Goal: Check status: Check status

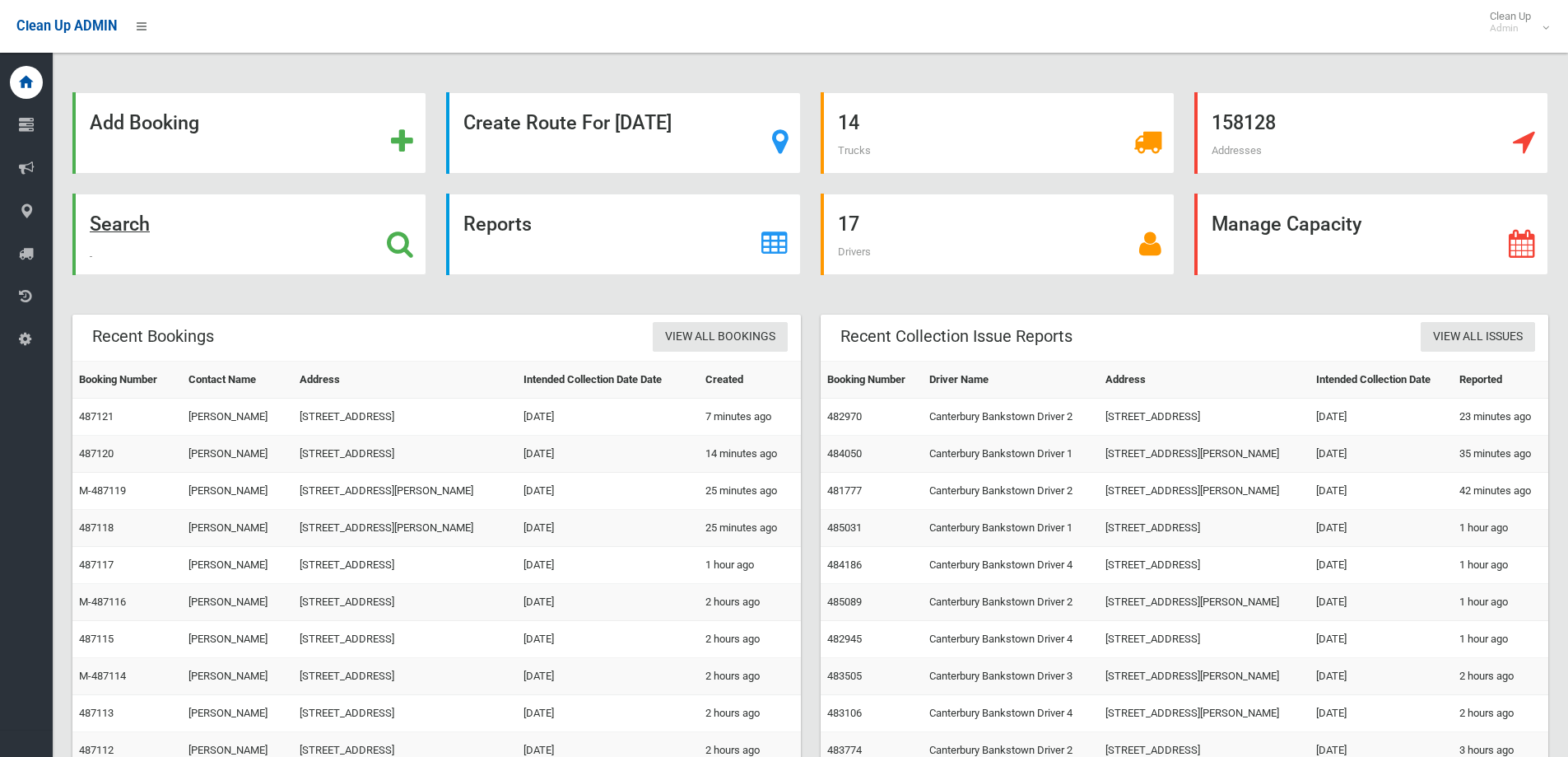
click at [129, 216] on strong "Search" at bounding box center [119, 224] width 60 height 23
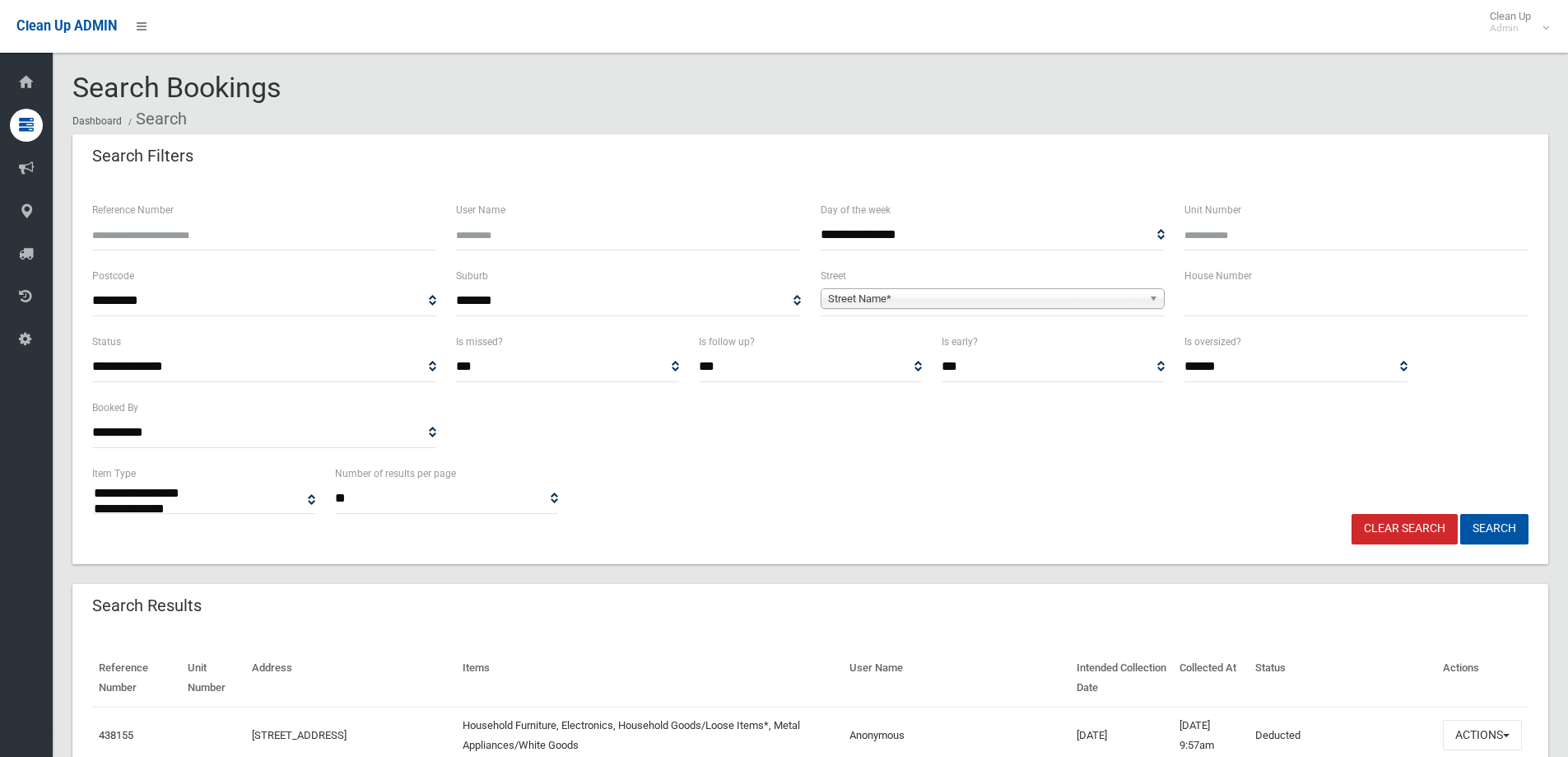
select select
click at [974, 297] on span "Street Name*" at bounding box center [985, 298] width 314 height 19
type input "*"
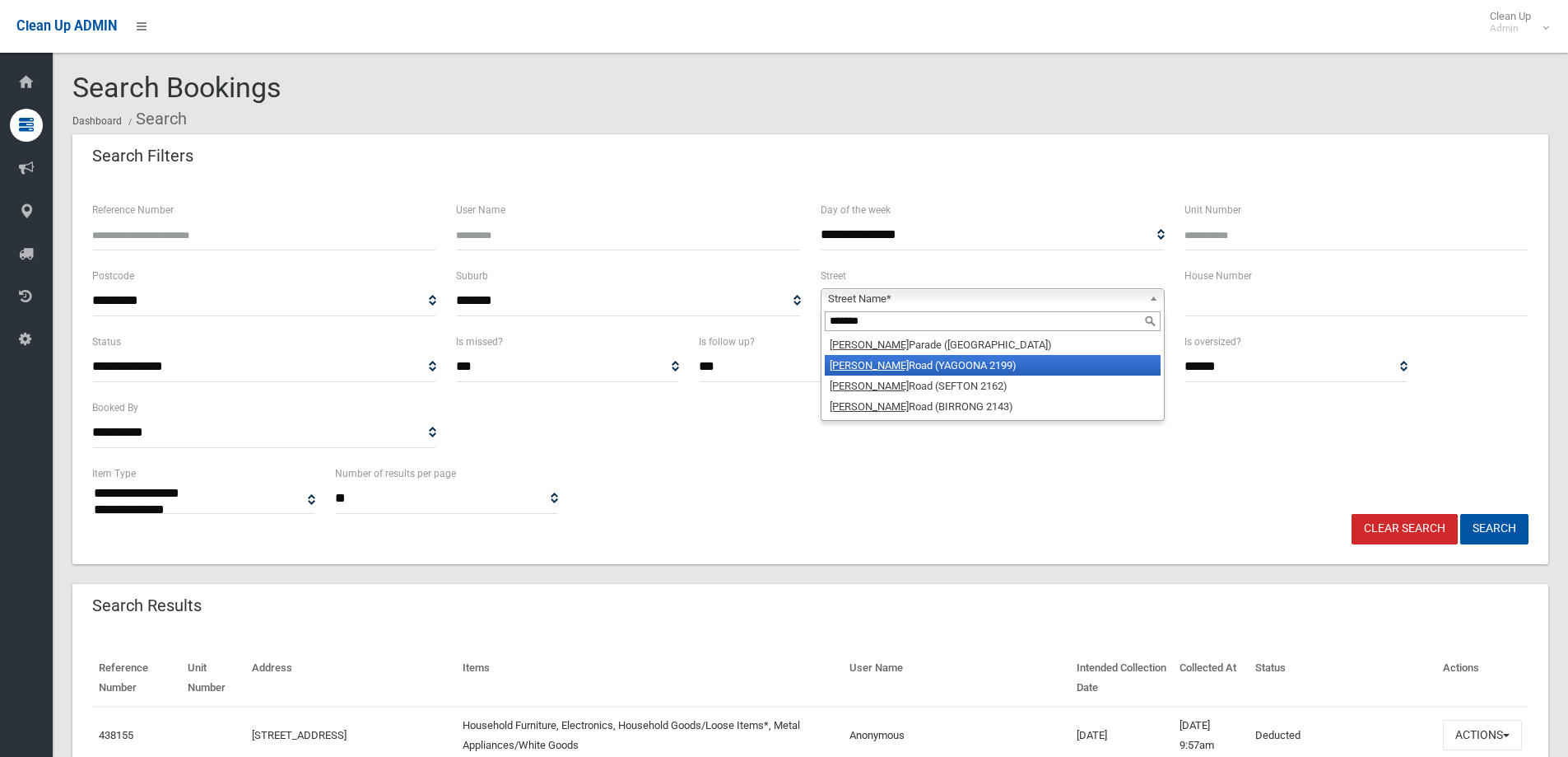
type input "*******"
click at [941, 357] on li "[PERSON_NAME] Road (YAGOONA 2199)" at bounding box center [993, 365] width 336 height 20
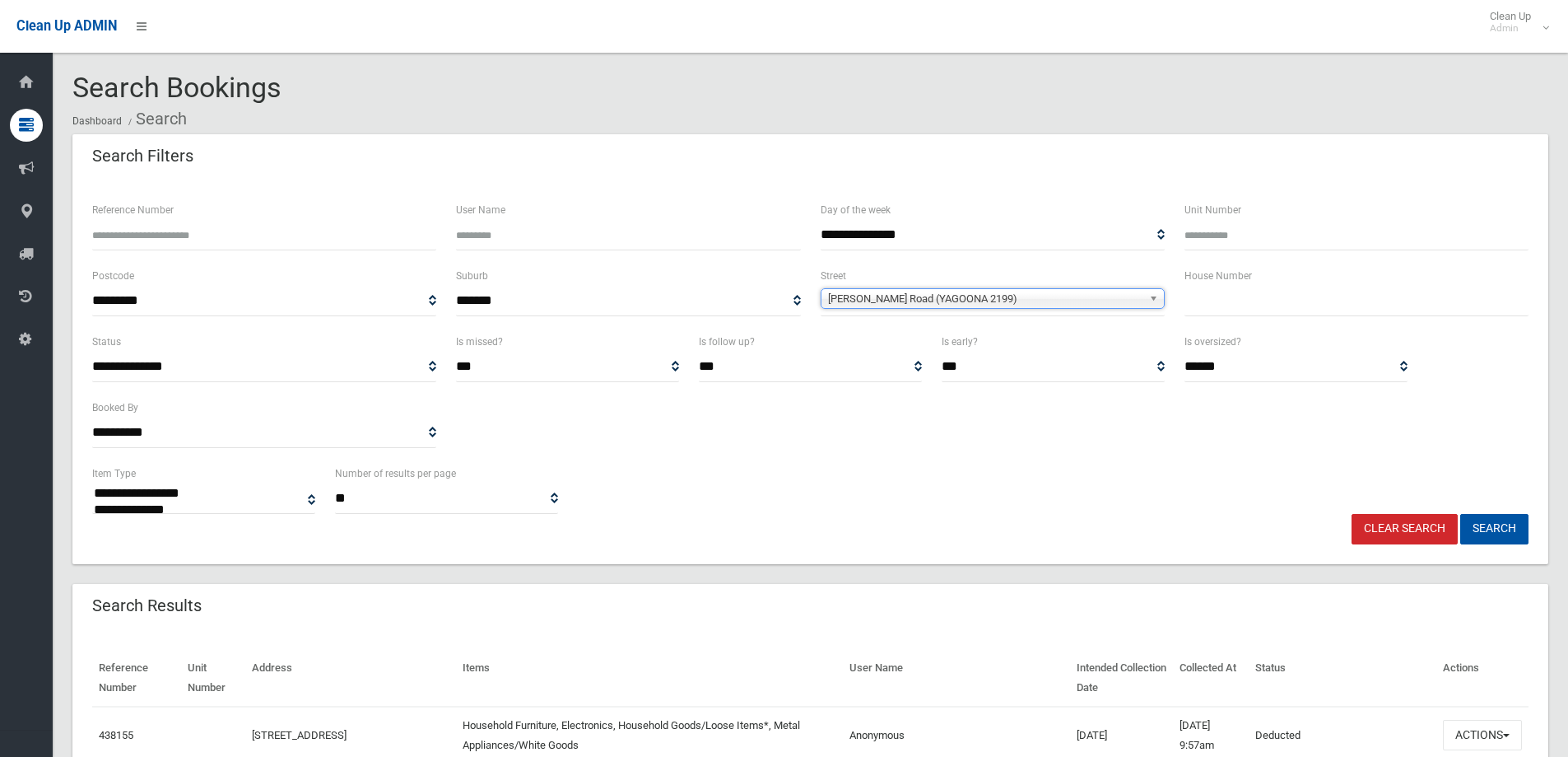
click at [1255, 305] on input "text" at bounding box center [1357, 301] width 345 height 30
type input "**"
click at [1493, 527] on button "Search" at bounding box center [1495, 529] width 68 height 30
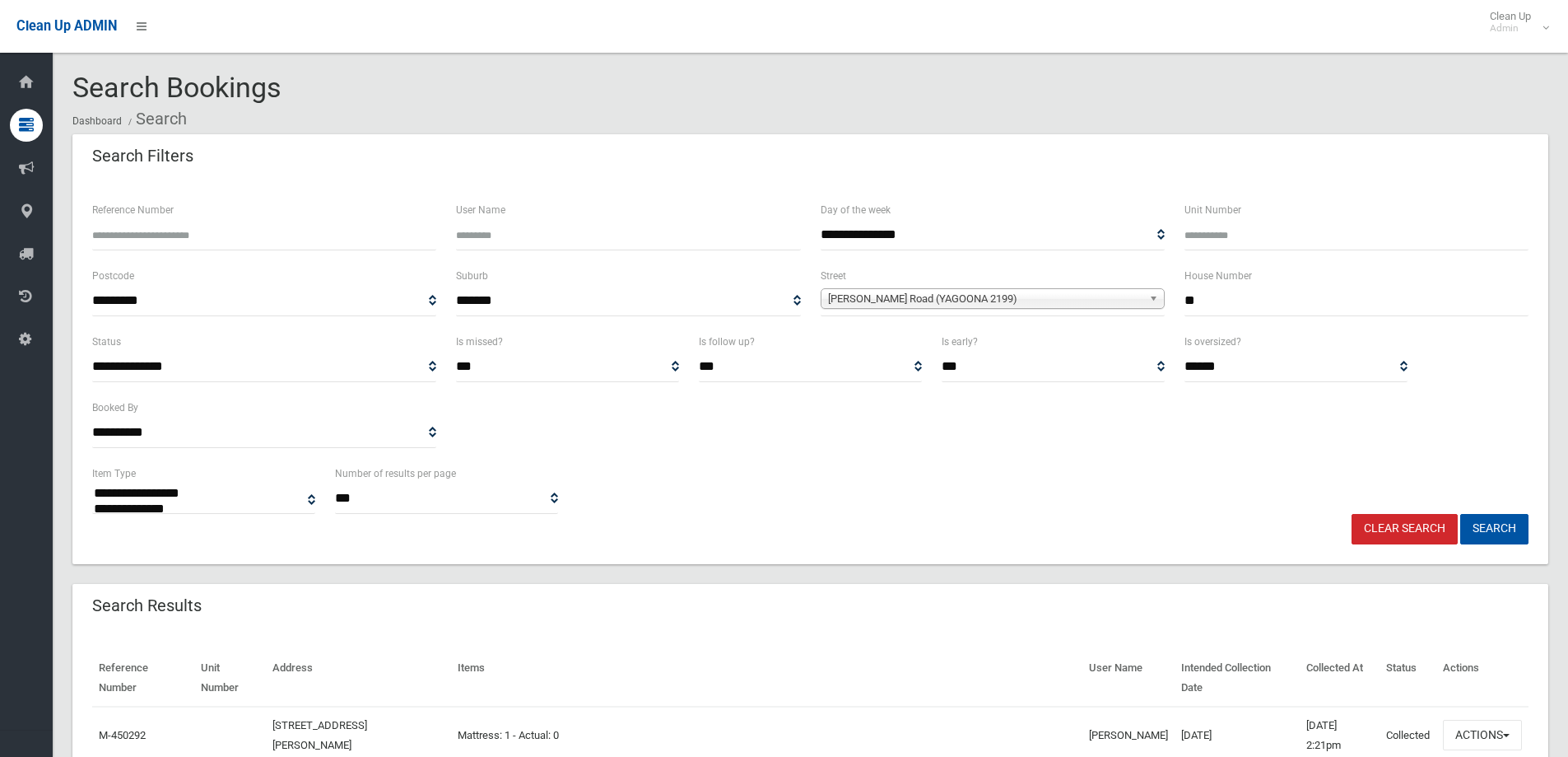
select select
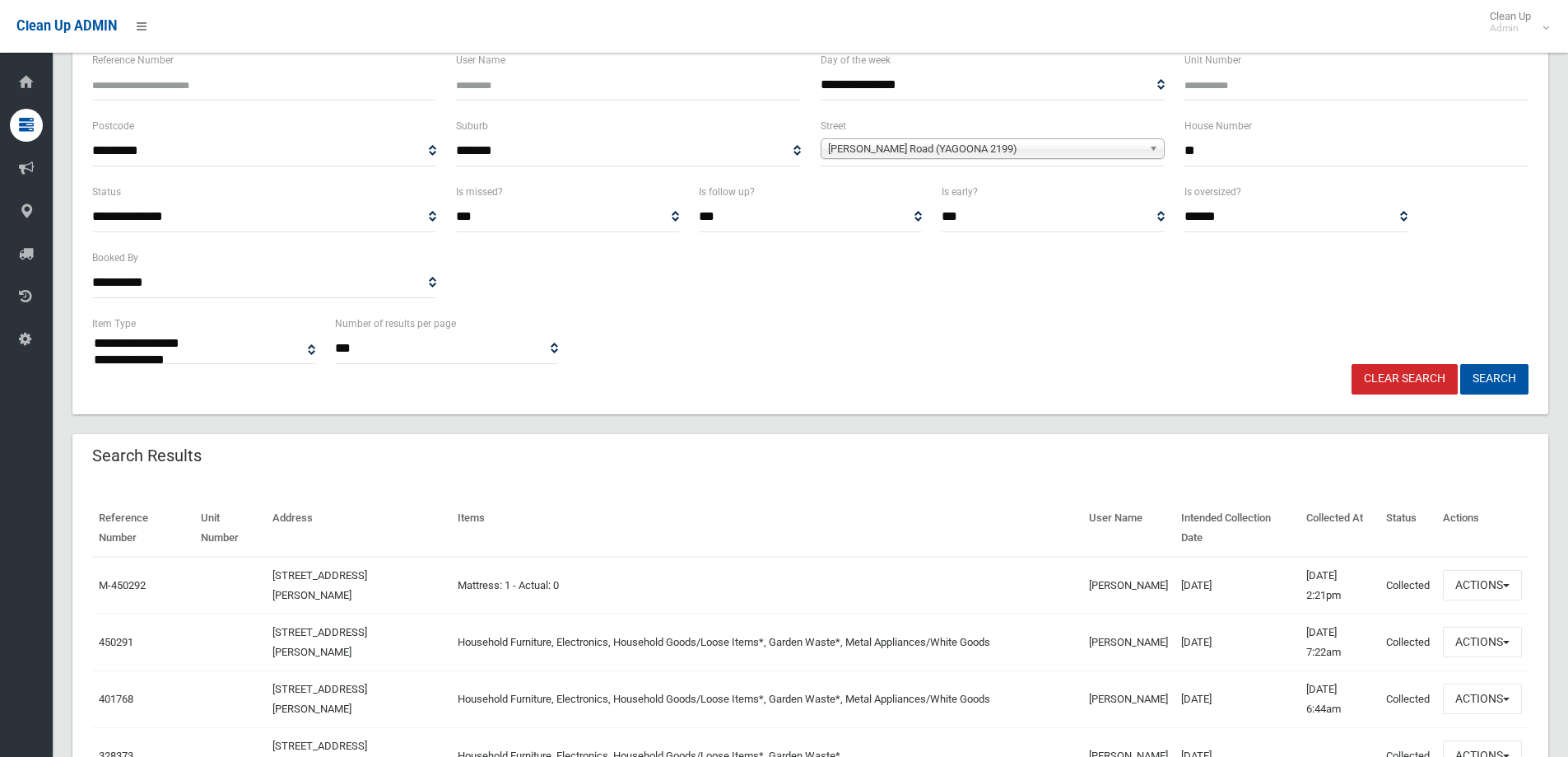
scroll to position [165, 0]
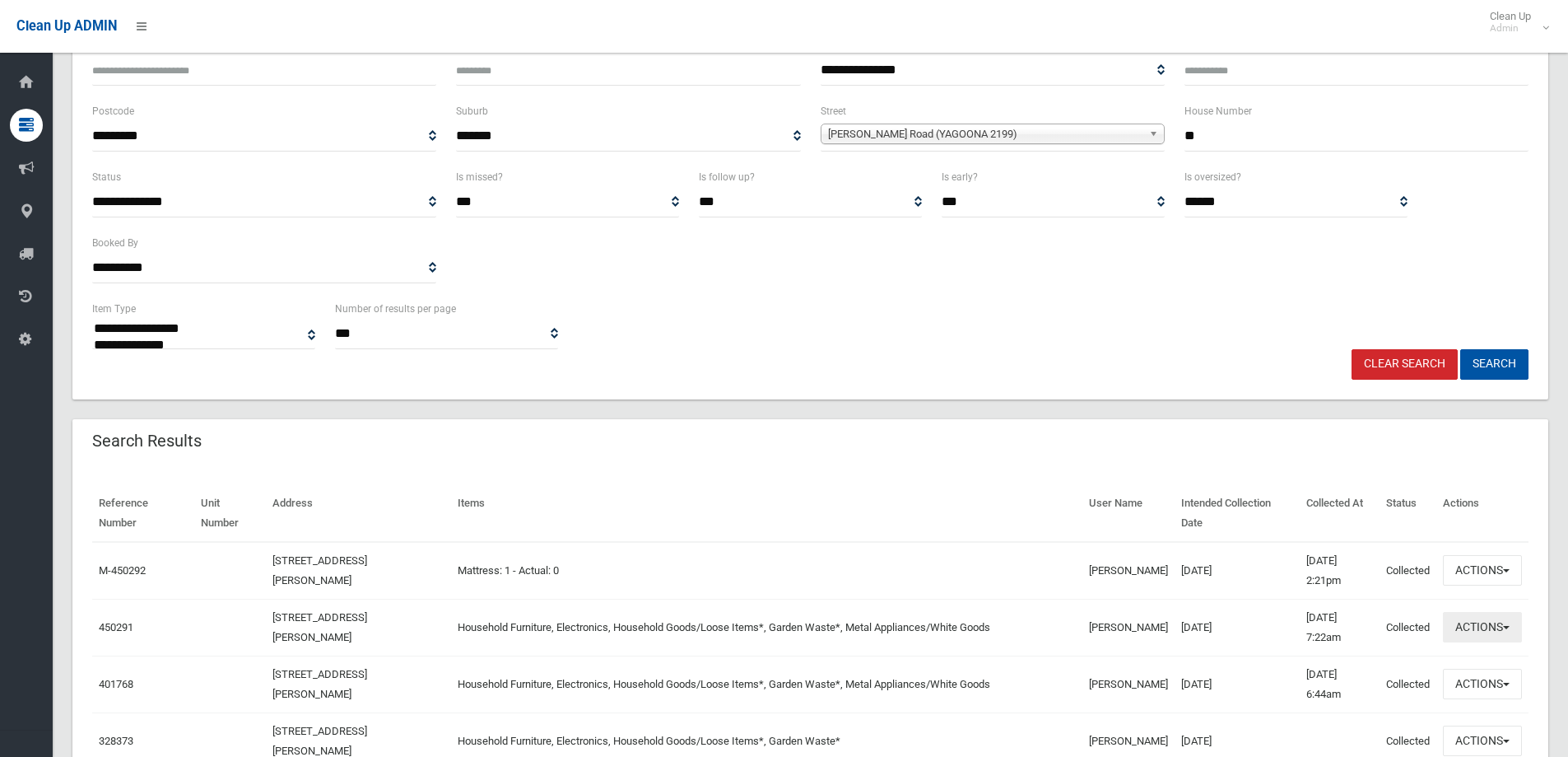
click at [1497, 630] on button "Actions" at bounding box center [1483, 627] width 79 height 30
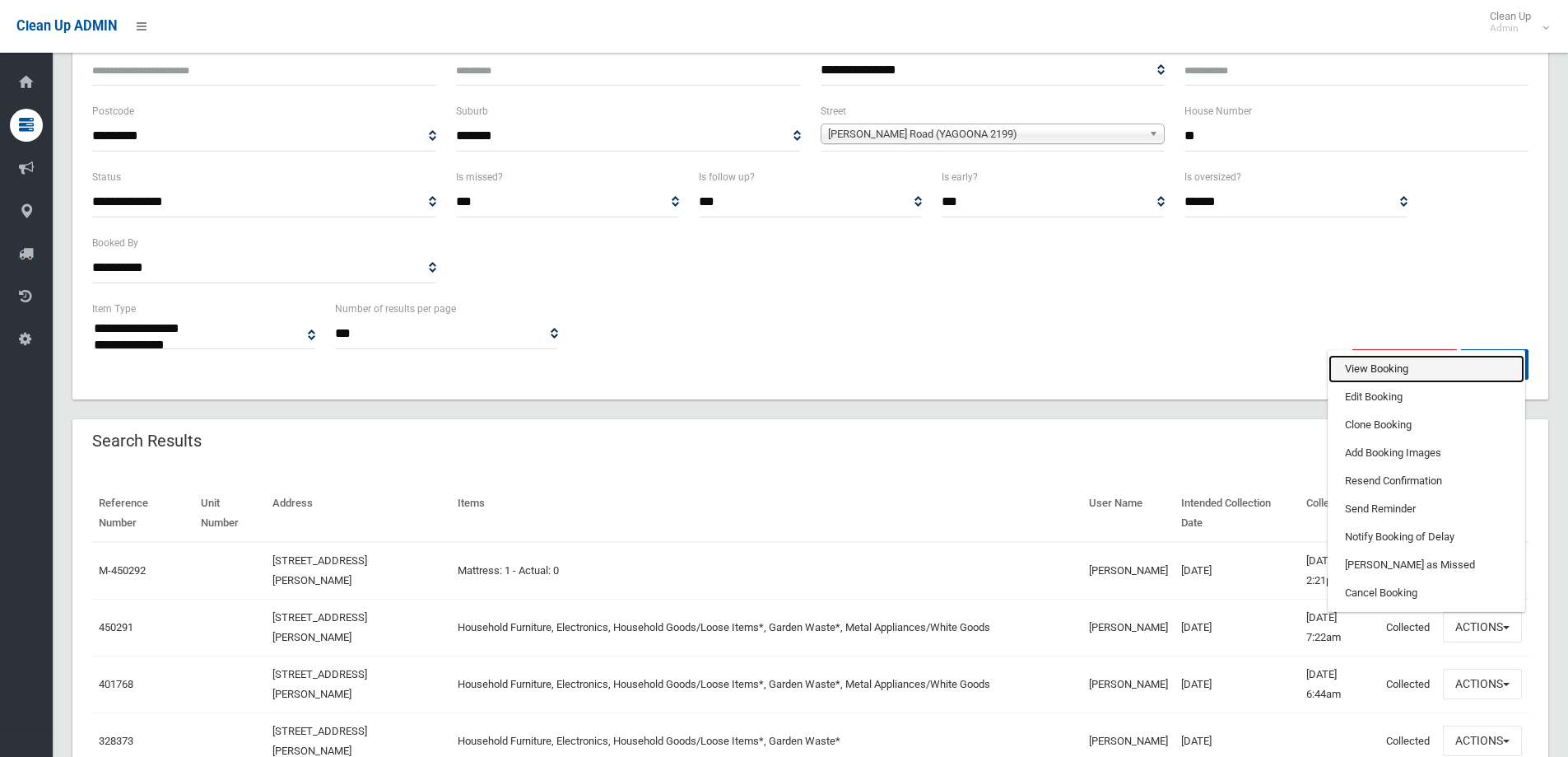
click at [1424, 365] on link "View Booking" at bounding box center [1427, 368] width 196 height 28
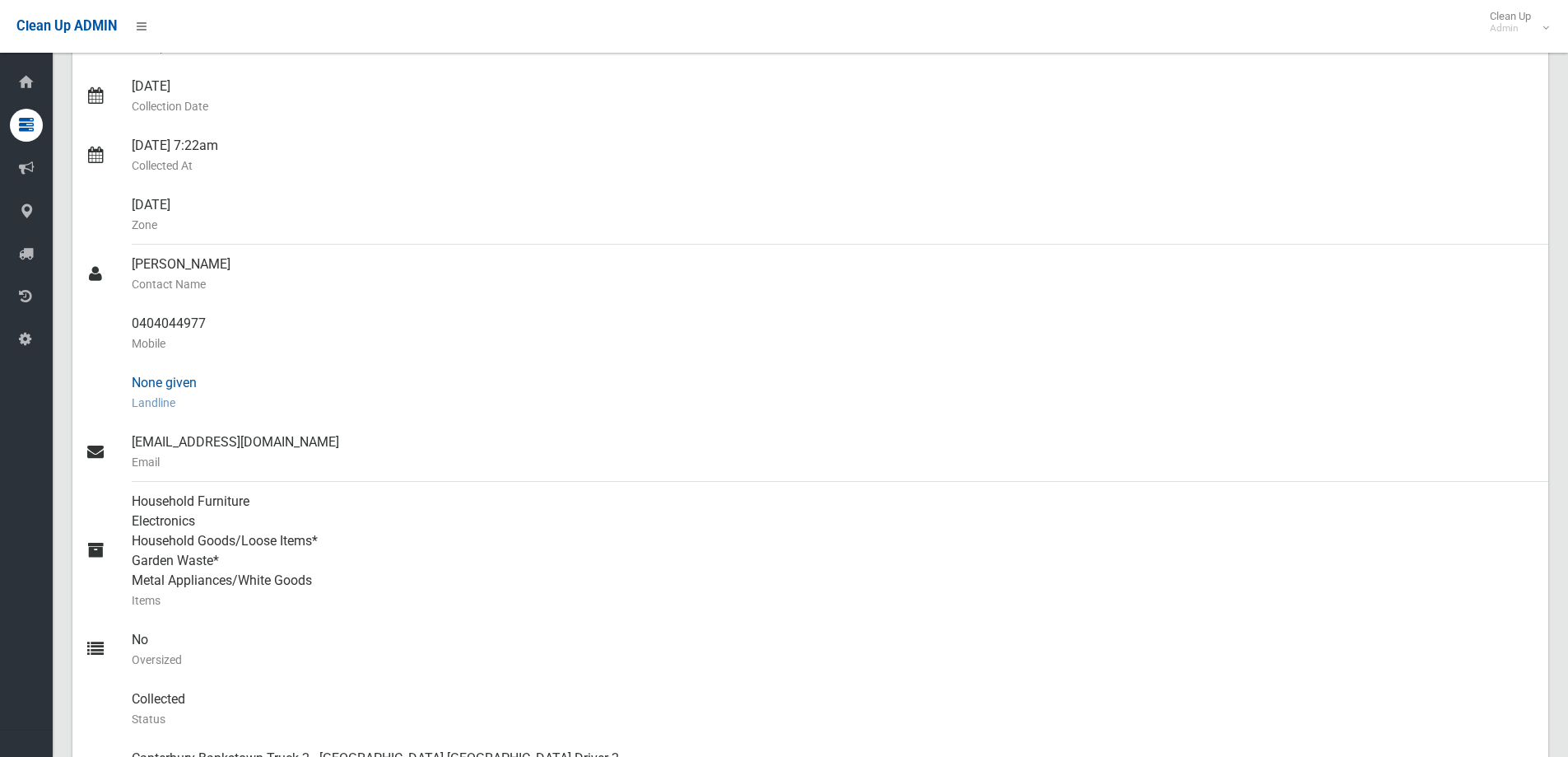
scroll to position [329, 0]
